Goal: Use online tool/utility: Utilize a website feature to perform a specific function

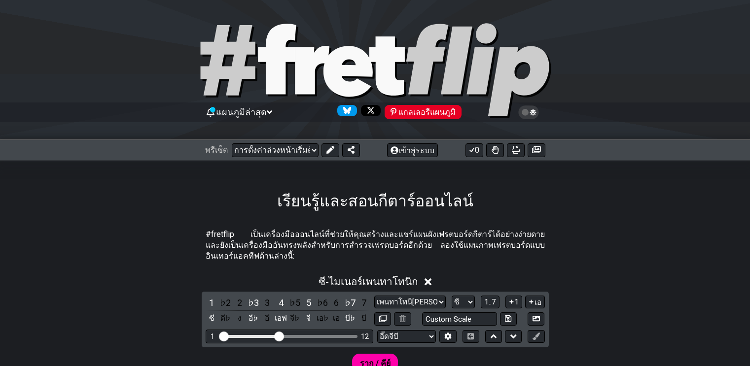
scroll to position [197, 0]
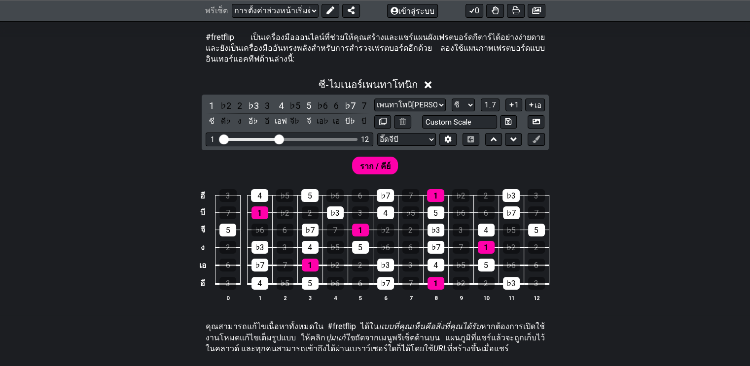
click at [432, 133] on select "[PERSON_NAME]บี [PERSON_NAME]บี [PERSON_NAME]บี บีดฟ์♯ บี [PERSON_NAME][PERSON_…" at bounding box center [406, 139] width 59 height 13
click at [633, 177] on div "อี 3 4 ♭5 5 ♭6 6 ♭7 7 1 ♭2 2 ♭3 3 บี 7 1 ♭2 2 ♭3 3 4 ♭5 5 ♭6 6 ♭7 7 จี 5 ♭6 6 ♭…" at bounding box center [375, 246] width 750 height 139
drag, startPoint x: 276, startPoint y: 132, endPoint x: 322, endPoint y: 128, distance: 46.6
click at [322, 139] on input "ช่วงเฟร็ตที่มองเห็นได้" at bounding box center [289, 139] width 140 height 0
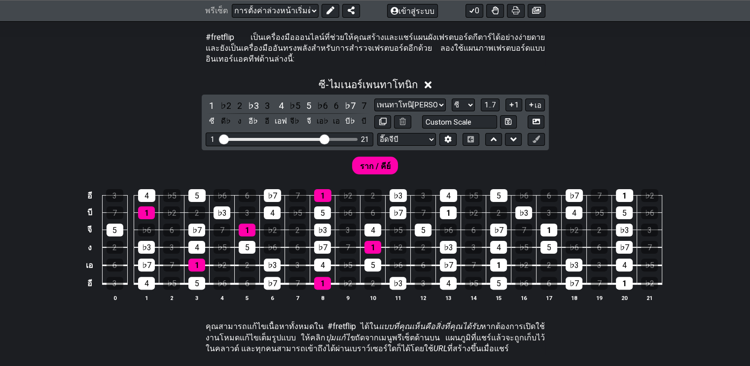
click at [441, 101] on select "เพนทาโทนิ[PERSON_NAME] คลิกเพื่อแก้ไข เพนทาโทนิ[PERSON_NAME] เมเจอร์เพนทาโทนิก …" at bounding box center [409, 105] width 71 height 13
click at [374, 99] on select "เพนทาโทนิ[PERSON_NAME] คลิกเพื่อแก้ไข เพนทาโทนิ[PERSON_NAME] เมเจอร์เพนทาโทนิก …" at bounding box center [409, 105] width 71 height 13
click at [441, 99] on select "เพนทาโทนิ[PERSON_NAME] คลิกเพื่อแก้ไข เพนทาโทนิ[PERSON_NAME] เมเจอร์เพนทาโทนิก …" at bounding box center [409, 105] width 71 height 13
click at [374, 99] on select "เพนทาโทนิ[PERSON_NAME] คลิกเพื่อแก้ไข เพนทาโทนิ[PERSON_NAME] เมเจอร์เพนทาโทนิก …" at bounding box center [409, 105] width 71 height 13
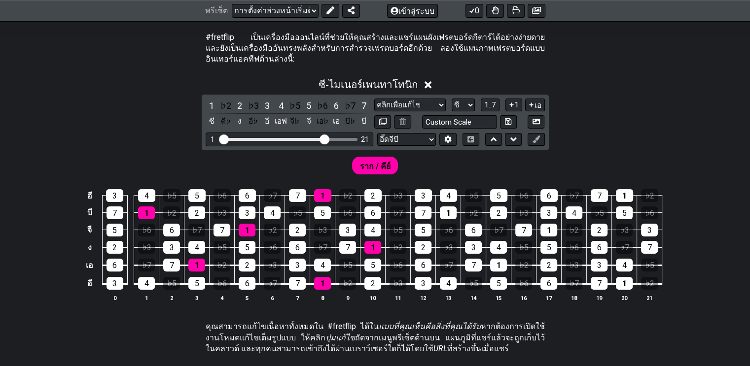
click at [443, 99] on select "เพนทาโทนิ[PERSON_NAME] คลิกเพื่อแก้ไข เพนทาโทนิ[PERSON_NAME] เมเจอร์เพนทาโทนิก …" at bounding box center [409, 105] width 71 height 13
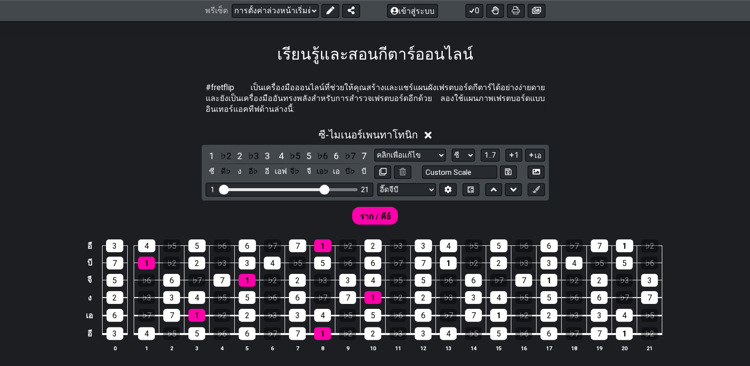
scroll to position [247, 0]
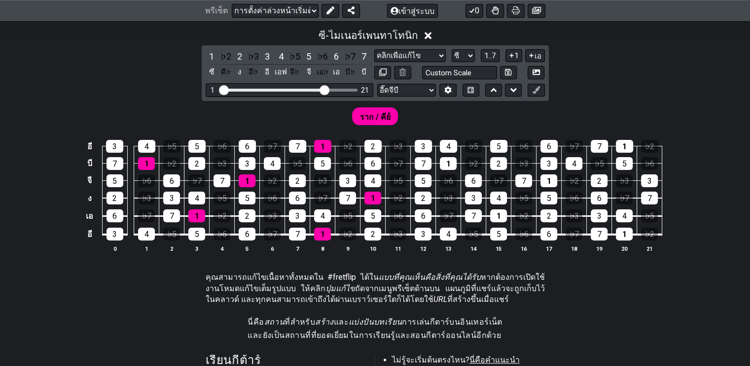
click at [442, 50] on select "เพนทาโทนิ[PERSON_NAME] คลิกเพื่อแก้ไข เพนทาโทนิ[PERSON_NAME] เมเจอร์เพนทาโทนิก …" at bounding box center [409, 55] width 71 height 13
click at [374, 49] on select "เพนทาโทนิ[PERSON_NAME] คลิกเพื่อแก้ไข เพนทาโทนิ[PERSON_NAME] เมเจอร์เพนทาโทนิก …" at bounding box center [409, 55] width 71 height 13
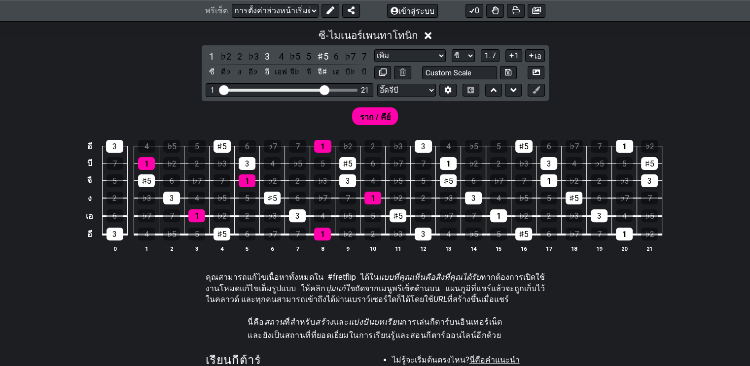
click at [441, 49] on select "เพนทาโทนิ[PERSON_NAME] คลิกเพื่อแก้ไข เพนทาโทนิ[PERSON_NAME] เมเจอร์เพนทาโทนิก …" at bounding box center [409, 55] width 71 height 13
select select "Whole-Tone"
click at [374, 49] on select "เพนทาโทนิ[PERSON_NAME] คลิกเพื่อแก้ไข เพนทาโทนิ[PERSON_NAME] เมเจอร์เพนทาโทนิก …" at bounding box center [409, 55] width 71 height 13
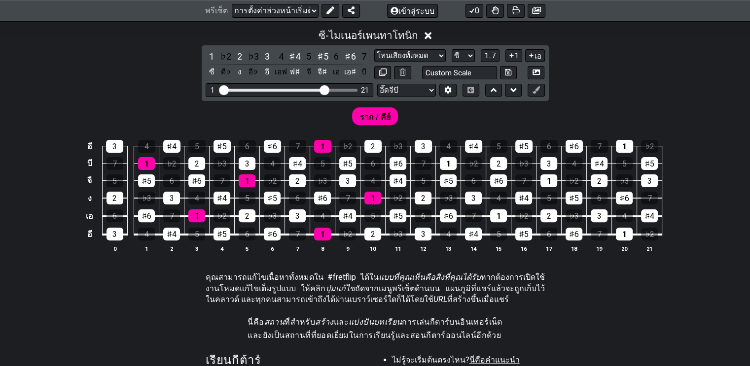
click at [471, 51] on select "เอ♭ [PERSON_NAME]♯ บี♭ บี [PERSON_NAME]♯ ดี♭ ง ด♯ อี♭ [PERSON_NAME] ฟ♯ จี♭ จี จ…" at bounding box center [463, 55] width 23 height 13
click at [456, 49] on select "เอ♭ [PERSON_NAME]♯ บี♭ บี [PERSON_NAME]♯ ดี♭ ง ด♯ อี♭ [PERSON_NAME] ฟ♯ จี♭ จี จ…" at bounding box center [463, 55] width 23 height 13
click at [512, 85] on icon at bounding box center [513, 90] width 6 height 10
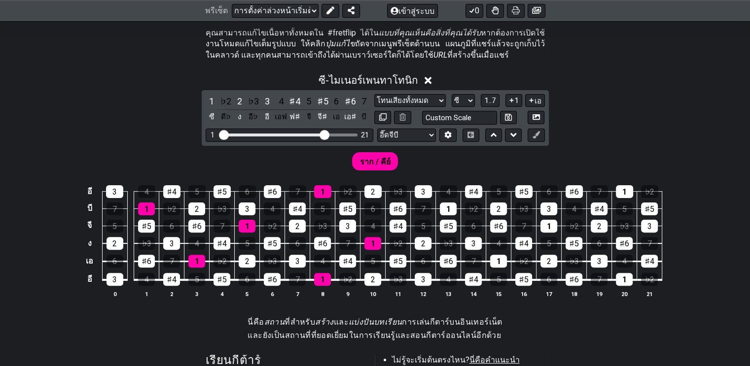
click at [495, 130] on icon at bounding box center [494, 135] width 6 height 10
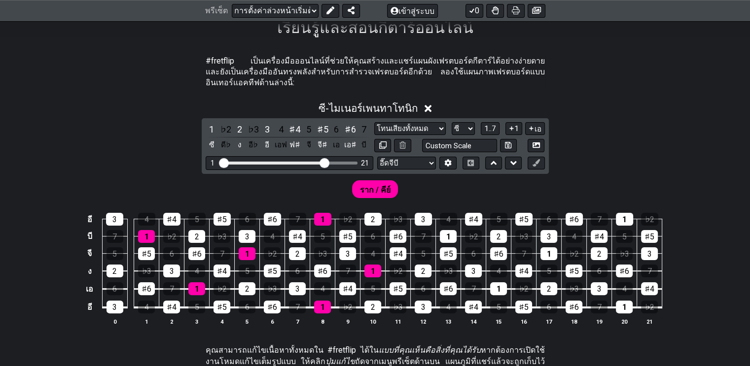
scroll to position [197, 0]
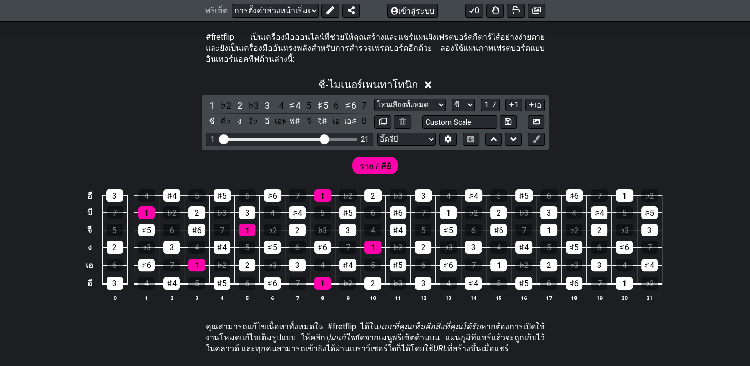
click at [495, 138] on icon at bounding box center [494, 140] width 6 height 4
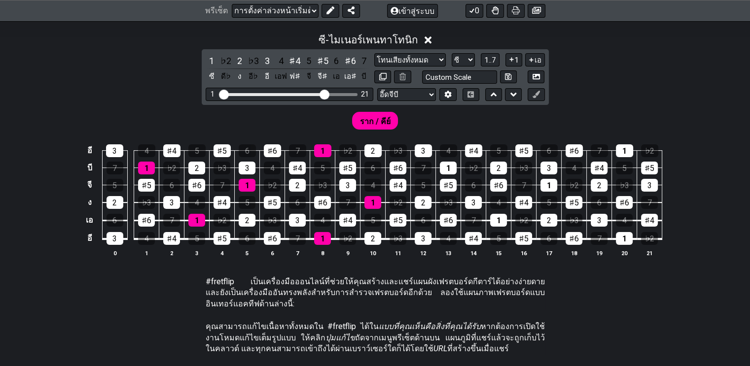
click at [537, 91] on icon at bounding box center [536, 94] width 7 height 7
click at [523, 146] on font "♯5" at bounding box center [524, 150] width 10 height 9
click at [547, 164] on font "3" at bounding box center [549, 168] width 4 height 9
click at [570, 146] on font "♯6" at bounding box center [574, 150] width 10 height 9
click at [547, 181] on font "1" at bounding box center [549, 185] width 4 height 9
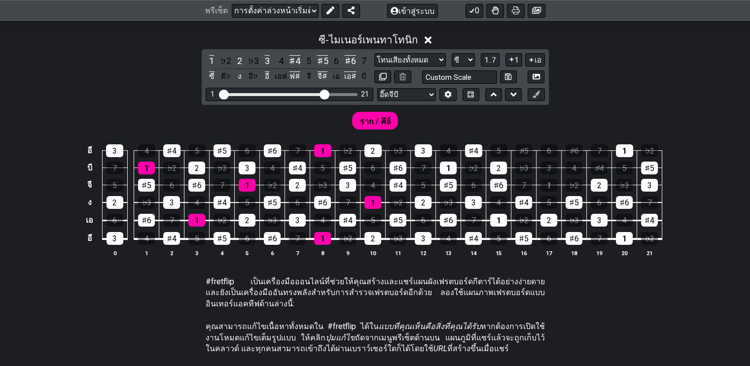
click at [596, 164] on font "♯4" at bounding box center [599, 168] width 10 height 9
click at [624, 146] on font "1" at bounding box center [624, 150] width 4 height 9
click at [647, 164] on font "♯5" at bounding box center [650, 168] width 10 height 9
click at [647, 181] on font "3" at bounding box center [649, 185] width 4 height 9
click at [594, 179] on div "2" at bounding box center [599, 185] width 17 height 13
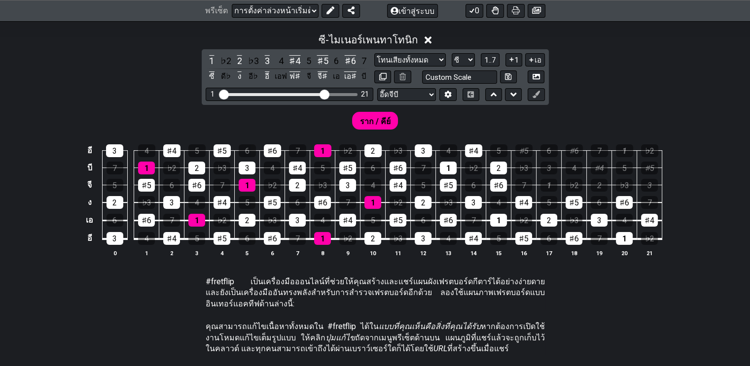
click at [492, 56] on font "1..7" at bounding box center [490, 60] width 12 height 9
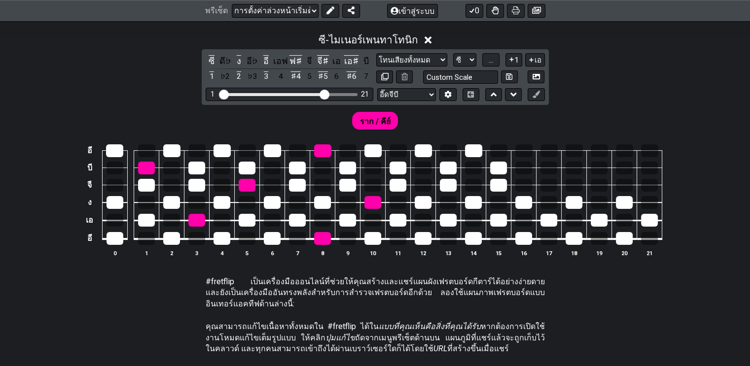
click at [492, 56] on span "..." at bounding box center [491, 60] width 4 height 9
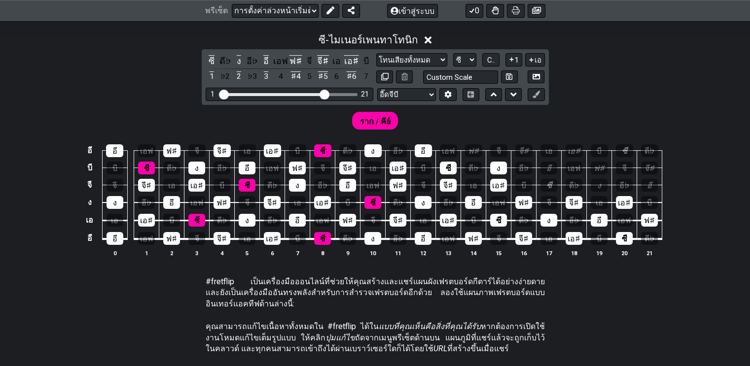
click at [472, 146] on font "ฟ♯" at bounding box center [473, 150] width 11 height 9
click at [494, 162] on div "ง" at bounding box center [498, 168] width 17 height 13
click at [450, 164] on font "ซี" at bounding box center [448, 168] width 5 height 9
click at [422, 146] on font "อี" at bounding box center [423, 150] width 5 height 9
click at [398, 164] on font "เอ♯" at bounding box center [398, 168] width 13 height 9
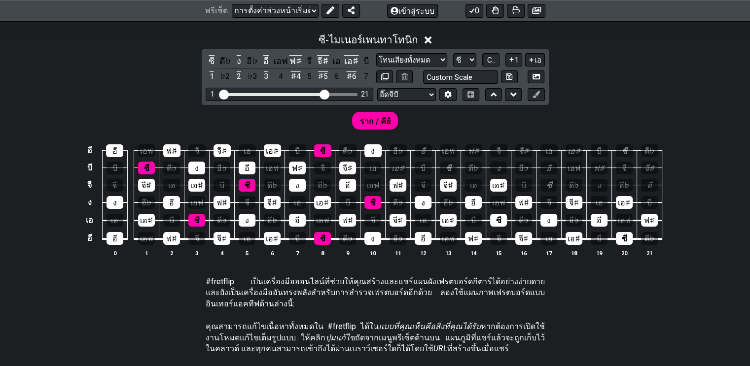
click at [377, 145] on div "ง" at bounding box center [372, 150] width 17 height 13
click at [328, 162] on div "จี" at bounding box center [322, 168] width 17 height 13
click at [347, 162] on div "จี♯" at bounding box center [347, 168] width 17 height 13
click at [328, 164] on div "จี" at bounding box center [322, 168] width 17 height 13
click at [300, 164] on font "ฟ♯" at bounding box center [297, 168] width 11 height 9
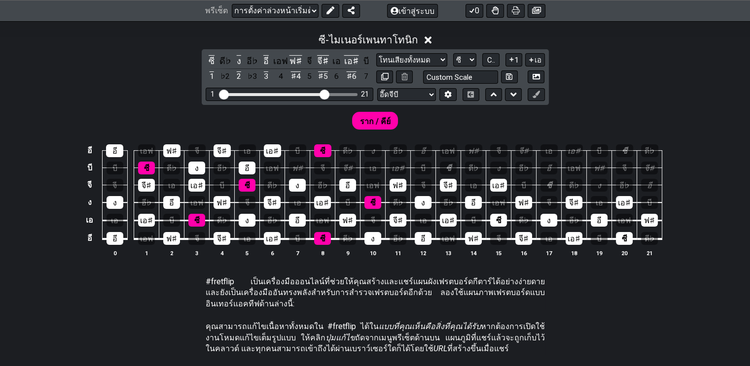
click at [320, 146] on font "ซี" at bounding box center [322, 150] width 5 height 9
click at [279, 144] on div "เอ♯" at bounding box center [272, 150] width 17 height 13
click at [221, 146] on font "จี♯" at bounding box center [222, 150] width 10 height 9
click at [169, 146] on font "ฟ♯" at bounding box center [171, 150] width 11 height 9
click at [116, 146] on font "อี" at bounding box center [114, 150] width 5 height 9
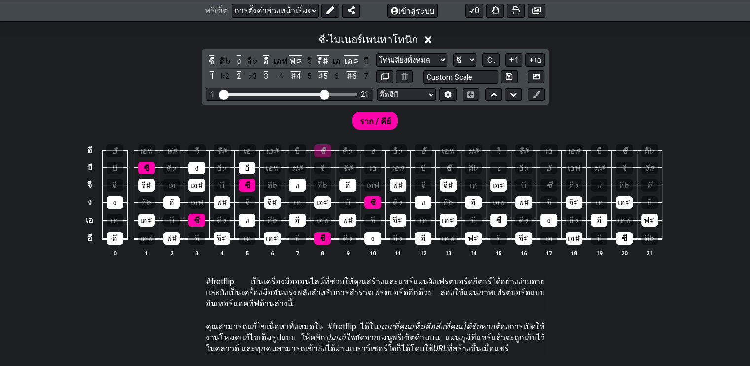
click at [121, 196] on div "ง" at bounding box center [115, 202] width 17 height 13
click at [113, 235] on font "อี" at bounding box center [114, 238] width 5 height 9
click at [172, 234] on font "ฟ♯" at bounding box center [171, 238] width 11 height 9
click at [150, 216] on font "เอ♯" at bounding box center [146, 220] width 13 height 9
click at [146, 181] on font "จี♯" at bounding box center [147, 185] width 10 height 9
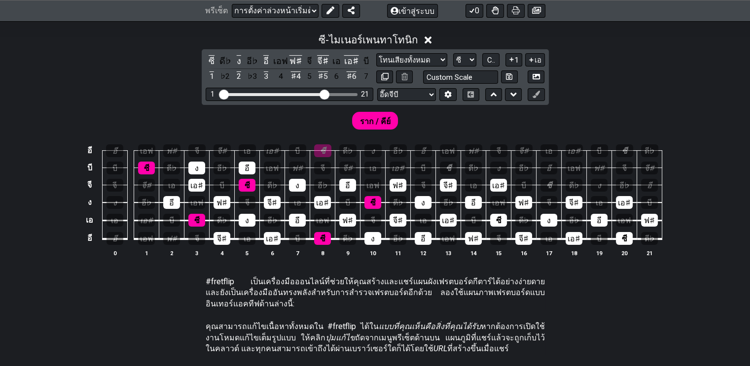
click at [147, 164] on font "ซี" at bounding box center [146, 168] width 5 height 9
click at [195, 162] on div "ง" at bounding box center [196, 168] width 17 height 13
click at [174, 198] on font "อี" at bounding box center [171, 202] width 5 height 9
click at [199, 181] on font "เอ♯" at bounding box center [196, 185] width 13 height 9
click at [194, 216] on font "ซี" at bounding box center [196, 220] width 5 height 9
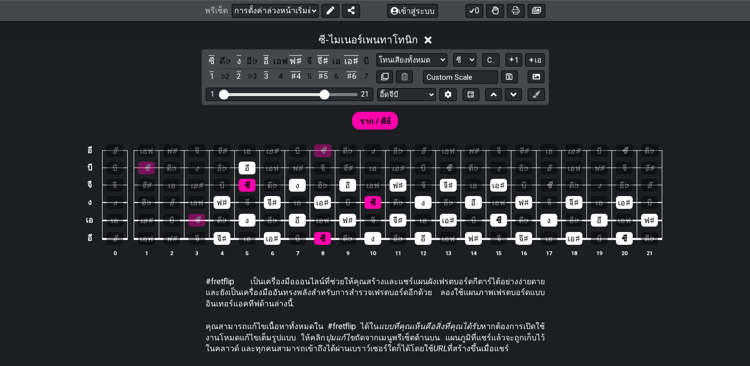
click at [195, 216] on font "ซี" at bounding box center [196, 220] width 5 height 9
click at [225, 234] on font "จี♯" at bounding box center [222, 238] width 10 height 9
click at [252, 214] on div "ง" at bounding box center [247, 220] width 17 height 13
click at [247, 164] on font "อี" at bounding box center [247, 168] width 5 height 9
click at [223, 198] on font "ฟ♯" at bounding box center [221, 202] width 11 height 9
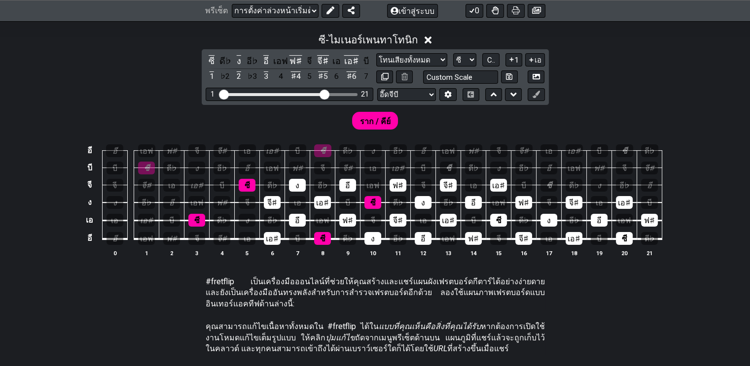
click at [272, 198] on font "จี♯" at bounding box center [272, 202] width 10 height 9
click at [271, 234] on font "เอ♯" at bounding box center [272, 238] width 13 height 9
click at [297, 181] on font "ง" at bounding box center [297, 185] width 4 height 9
click at [327, 198] on font "เอ♯" at bounding box center [322, 202] width 13 height 9
click at [343, 216] on font "ฟ♯" at bounding box center [347, 220] width 11 height 9
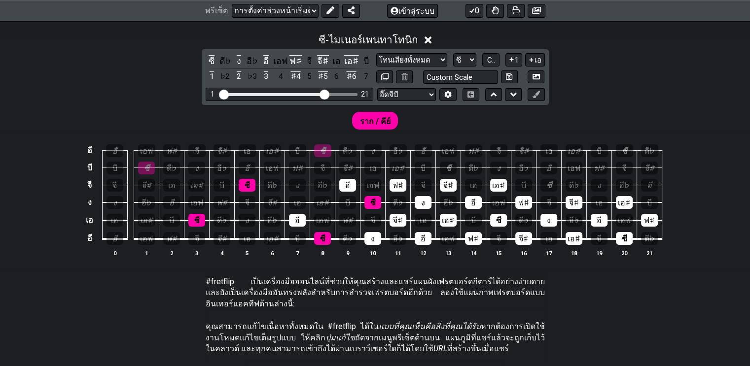
click at [291, 214] on div "อี" at bounding box center [297, 220] width 17 height 13
click at [350, 179] on div "อี" at bounding box center [347, 185] width 17 height 13
click at [374, 234] on font "ง" at bounding box center [373, 238] width 4 height 9
click at [402, 215] on div "จี♯" at bounding box center [398, 220] width 17 height 13
click at [400, 181] on font "ฟ♯" at bounding box center [398, 185] width 11 height 9
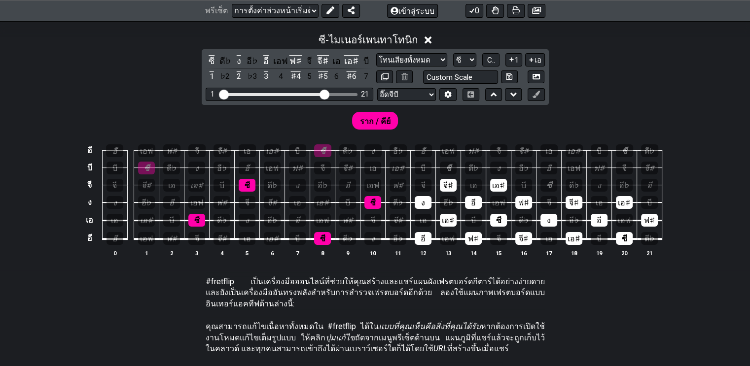
click at [422, 198] on font "ง" at bounding box center [423, 202] width 4 height 9
click at [452, 216] on font "เอ♯" at bounding box center [448, 220] width 13 height 9
click at [446, 181] on font "จี♯" at bounding box center [448, 185] width 10 height 9
click at [421, 234] on font "อี" at bounding box center [423, 238] width 5 height 9
click at [471, 198] on font "อี" at bounding box center [473, 202] width 5 height 9
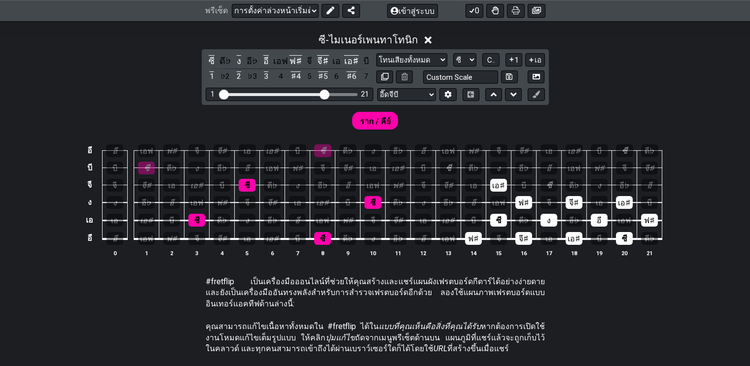
click at [473, 234] on font "ฟ♯" at bounding box center [473, 238] width 11 height 9
click at [496, 216] on font "ซี" at bounding box center [498, 220] width 5 height 9
click at [494, 181] on font "เอ♯" at bounding box center [498, 185] width 13 height 9
click at [523, 198] on font "ฟ♯" at bounding box center [523, 202] width 11 height 9
click at [524, 234] on font "จี♯" at bounding box center [524, 238] width 10 height 9
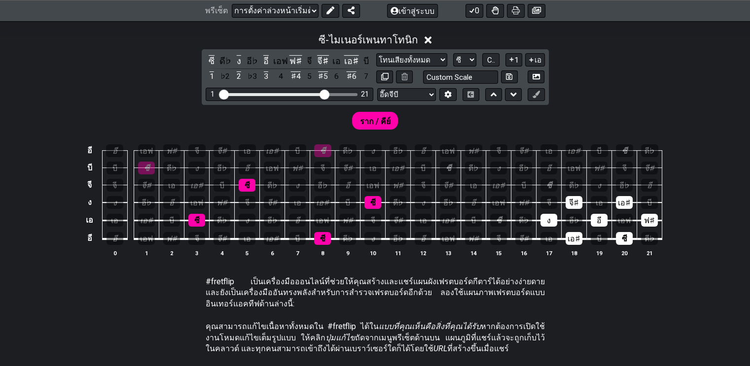
click at [550, 214] on div "ง" at bounding box center [548, 220] width 17 height 13
click at [575, 198] on font "จี♯" at bounding box center [574, 202] width 10 height 9
click at [599, 216] on font "อี" at bounding box center [599, 220] width 5 height 9
click at [624, 234] on font "ซี" at bounding box center [624, 238] width 5 height 9
click at [626, 198] on font "เอ♯" at bounding box center [624, 202] width 13 height 9
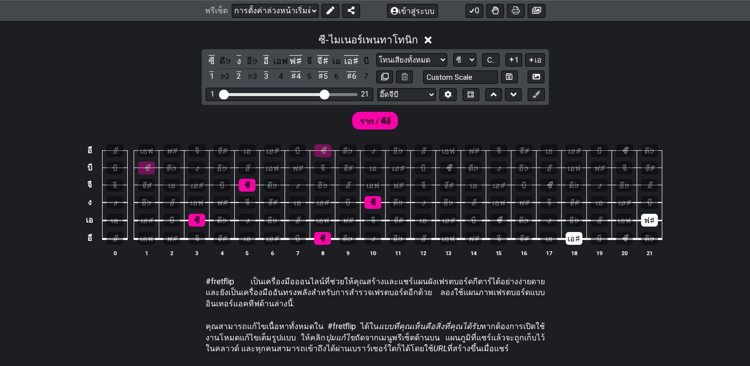
click at [650, 216] on font "ฟ♯" at bounding box center [649, 220] width 11 height 9
click at [572, 234] on font "เอ♯" at bounding box center [574, 238] width 13 height 9
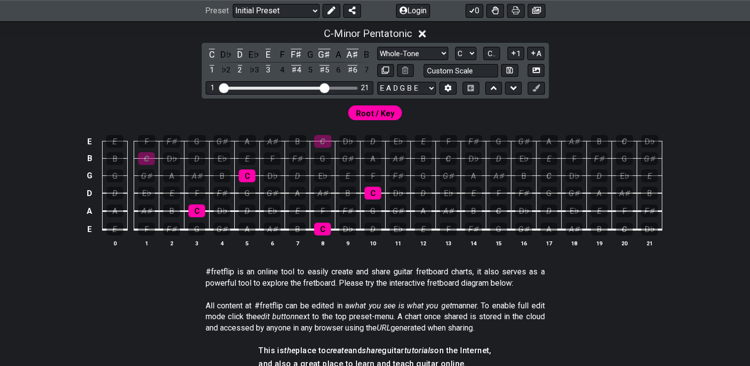
click at [381, 112] on span "Root / Key" at bounding box center [375, 114] width 38 height 14
click at [385, 112] on span "Root / Key" at bounding box center [375, 114] width 38 height 14
click at [329, 227] on div "C" at bounding box center [322, 229] width 17 height 13
click at [328, 231] on div "C" at bounding box center [322, 229] width 17 height 13
click at [326, 231] on div "C" at bounding box center [322, 229] width 17 height 13
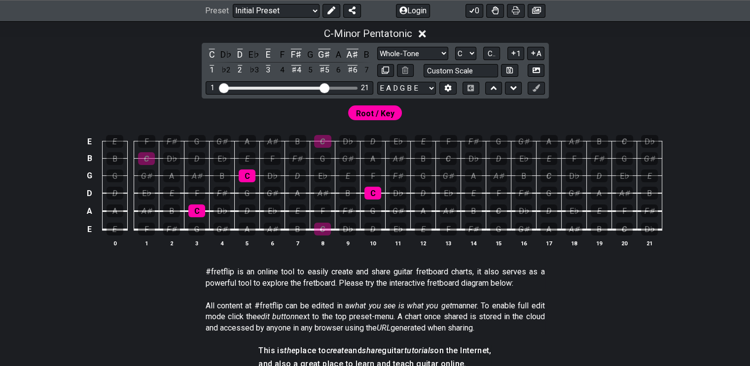
click at [377, 194] on div "C" at bounding box center [372, 193] width 17 height 13
click at [250, 177] on div "C" at bounding box center [247, 176] width 17 height 13
click at [201, 213] on div "C" at bounding box center [196, 211] width 17 height 13
click at [374, 195] on div "C" at bounding box center [372, 193] width 17 height 13
click at [295, 178] on div "D" at bounding box center [297, 176] width 17 height 13
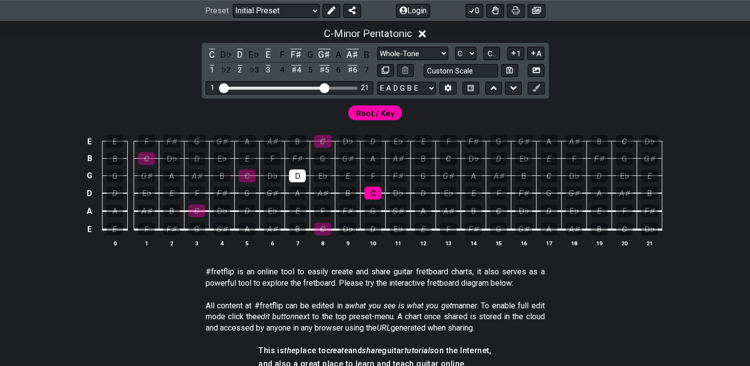
click at [299, 160] on div "F♯" at bounding box center [297, 158] width 17 height 13
click at [373, 160] on div "A" at bounding box center [372, 158] width 17 height 13
click at [323, 141] on div "C" at bounding box center [322, 141] width 17 height 13
click at [375, 196] on div "C" at bounding box center [372, 193] width 17 height 13
click at [374, 164] on div "A" at bounding box center [372, 158] width 17 height 13
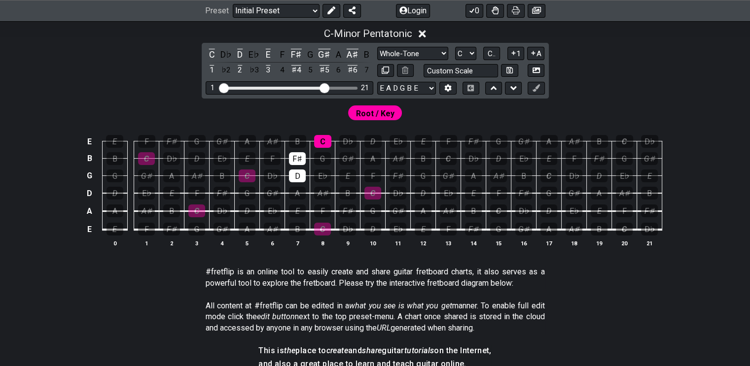
click at [297, 158] on div "F♯" at bounding box center [297, 158] width 17 height 13
click at [299, 178] on div "D" at bounding box center [297, 176] width 17 height 13
click at [327, 139] on div "C" at bounding box center [322, 141] width 17 height 13
click at [375, 173] on div "F" at bounding box center [372, 176] width 17 height 13
click at [298, 195] on div "A" at bounding box center [297, 193] width 17 height 13
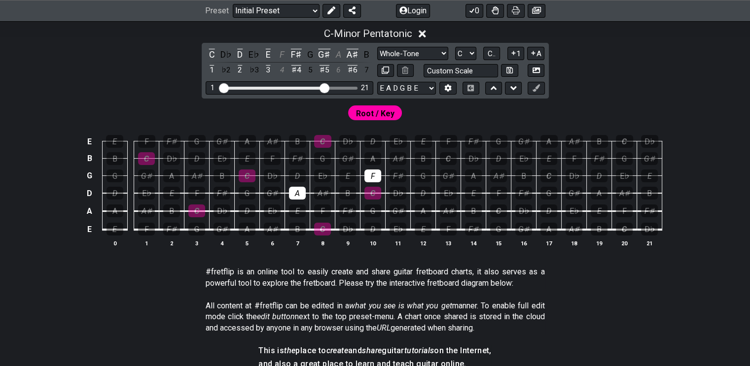
click at [294, 174] on div "D" at bounding box center [297, 176] width 17 height 13
click at [375, 141] on div "D" at bounding box center [372, 141] width 17 height 13
click at [324, 143] on div "C" at bounding box center [322, 141] width 17 height 13
